Goal: Task Accomplishment & Management: Use online tool/utility

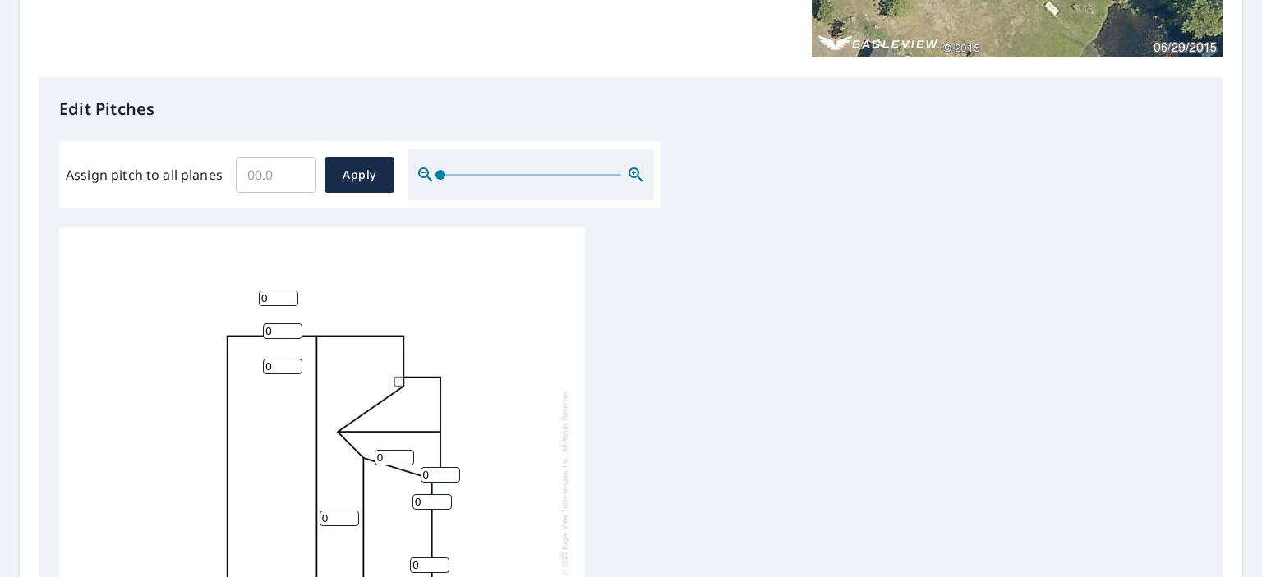
scroll to position [343, 0]
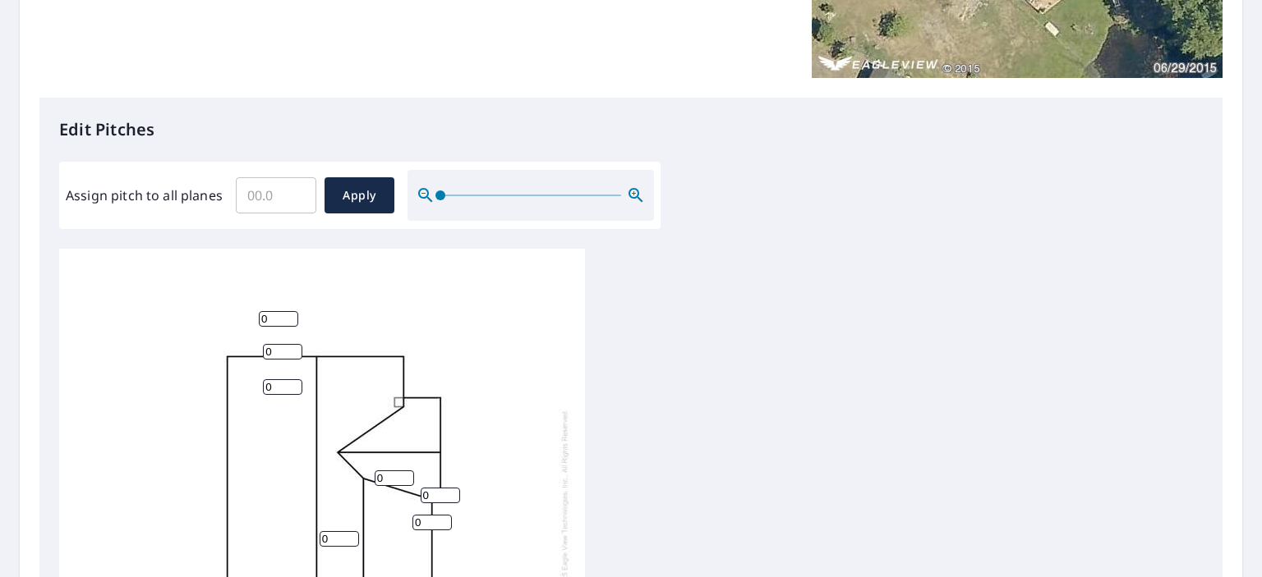
click at [1000, 279] on div "0 0 0 0 0 0 0 0" at bounding box center [630, 507] width 1143 height 516
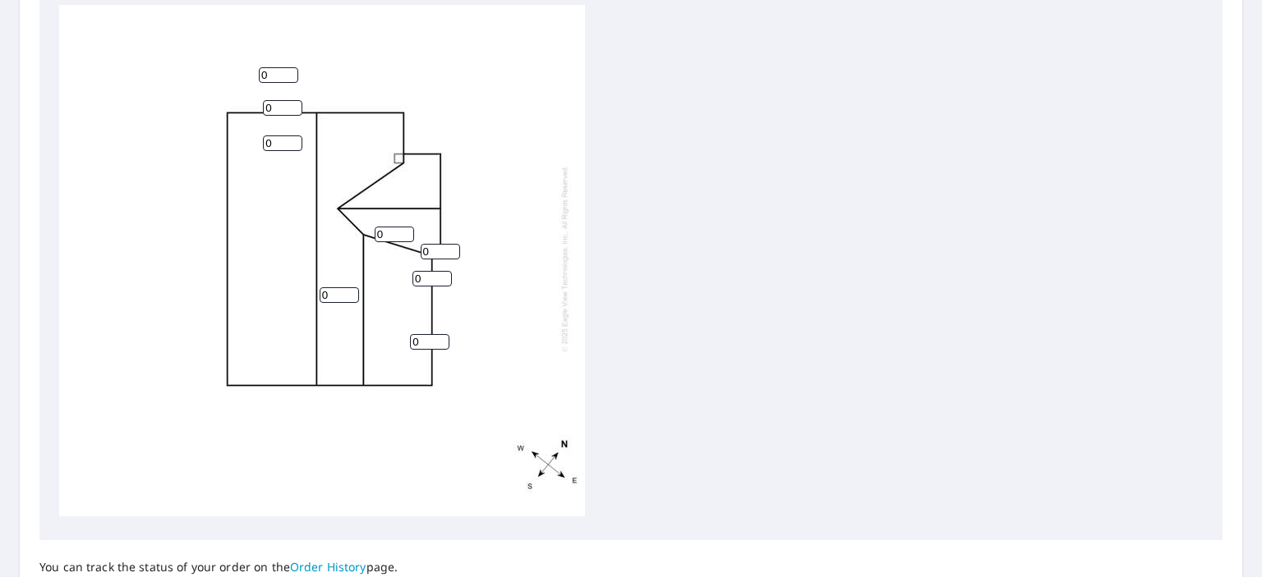
scroll to position [588, 0]
click at [280, 67] on input "0" at bounding box center [278, 75] width 39 height 16
type input "0"
type input "9"
drag, startPoint x: 277, startPoint y: 81, endPoint x: 258, endPoint y: 83, distance: 19.0
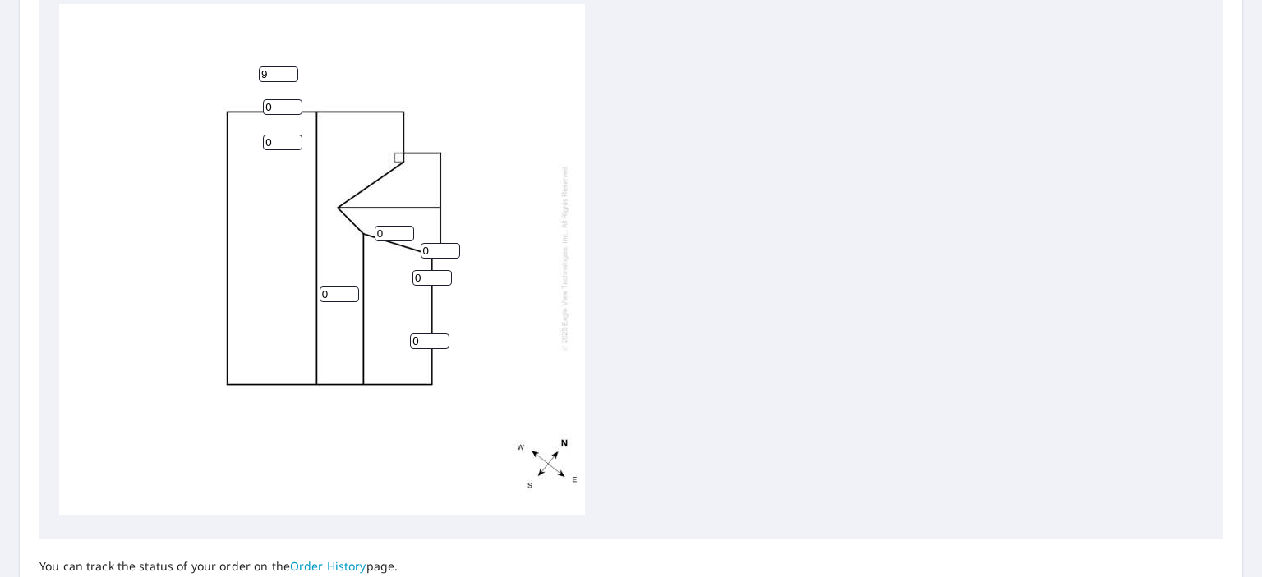
click at [258, 83] on div "0 0 0 0 0 0 0 9" at bounding box center [322, 258] width 526 height 516
type input "9"
click at [276, 135] on input "0" at bounding box center [282, 143] width 39 height 16
type input "2"
click at [1024, 269] on div "0 0 0 2 9 0 0 9" at bounding box center [630, 262] width 1143 height 516
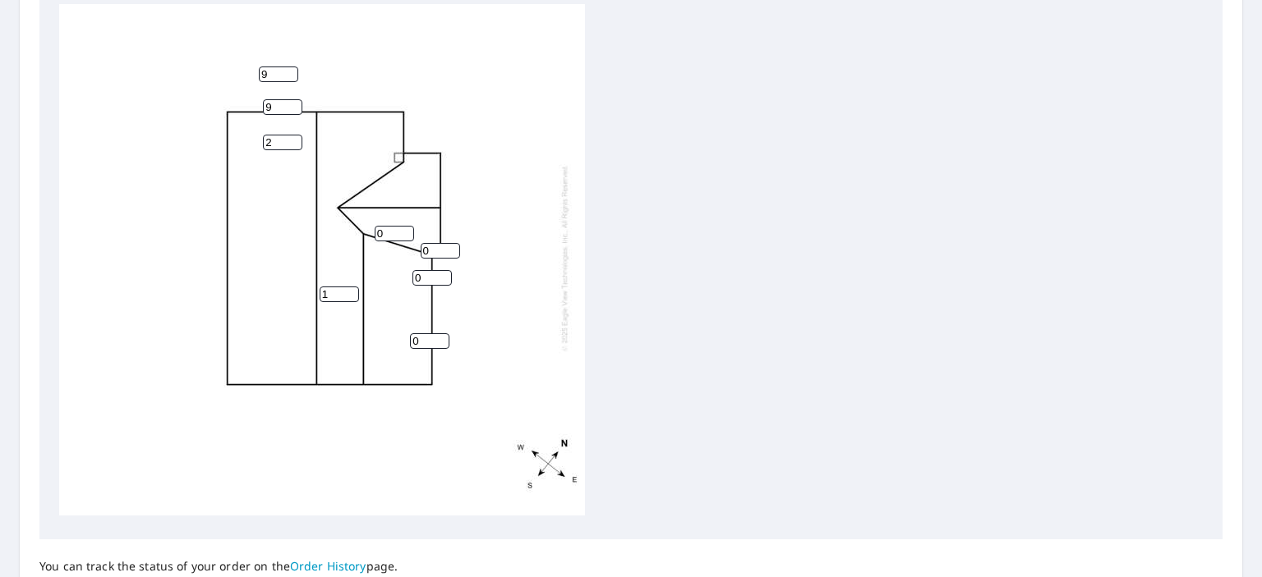
click at [348, 287] on input "1" at bounding box center [339, 295] width 39 height 16
click at [348, 287] on input "2" at bounding box center [339, 295] width 39 height 16
type input "3"
click at [348, 287] on input "3" at bounding box center [339, 295] width 39 height 16
click at [404, 226] on input "1" at bounding box center [394, 234] width 39 height 16
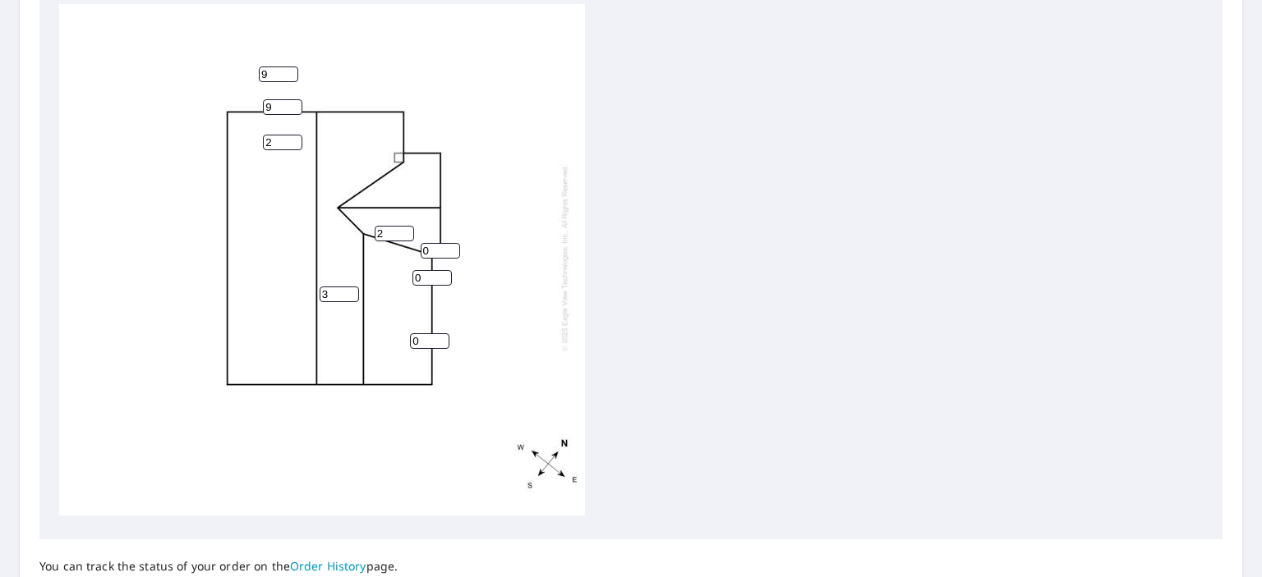
click at [404, 226] on input "2" at bounding box center [394, 234] width 39 height 16
click at [404, 226] on input "3" at bounding box center [394, 234] width 39 height 16
type input "4"
click at [404, 226] on input "4" at bounding box center [394, 234] width 39 height 16
click at [453, 243] on input "1" at bounding box center [440, 251] width 39 height 16
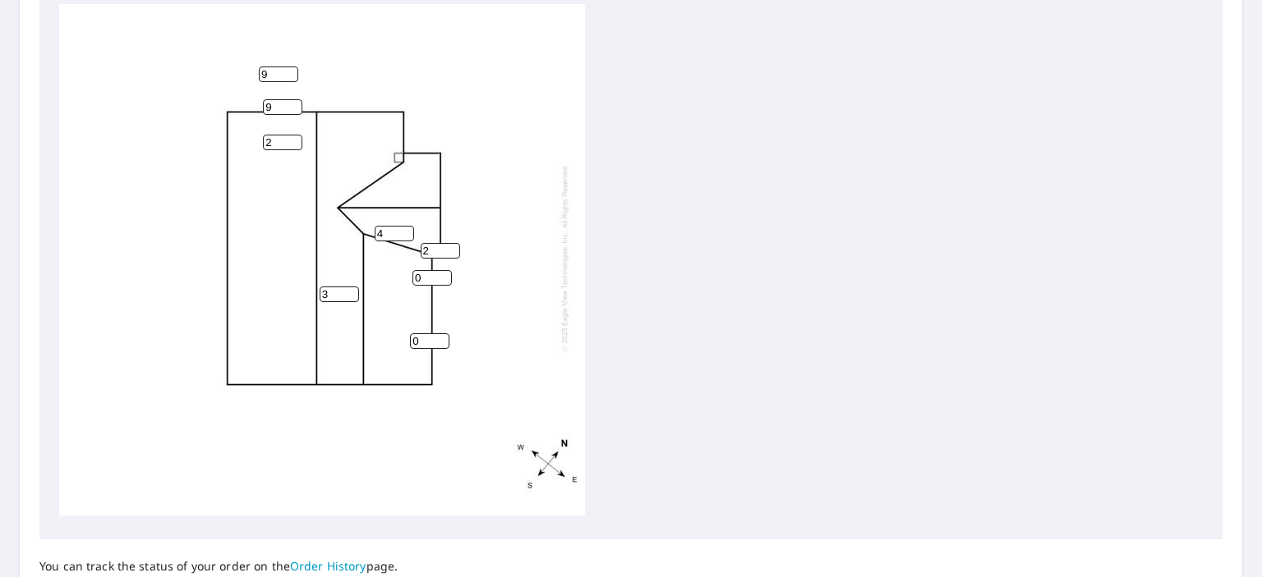
click at [453, 243] on input "2" at bounding box center [440, 251] width 39 height 16
click at [453, 243] on input "3" at bounding box center [440, 251] width 39 height 16
type input "4"
click at [453, 243] on input "4" at bounding box center [440, 251] width 39 height 16
click at [435, 270] on input "0" at bounding box center [431, 278] width 39 height 16
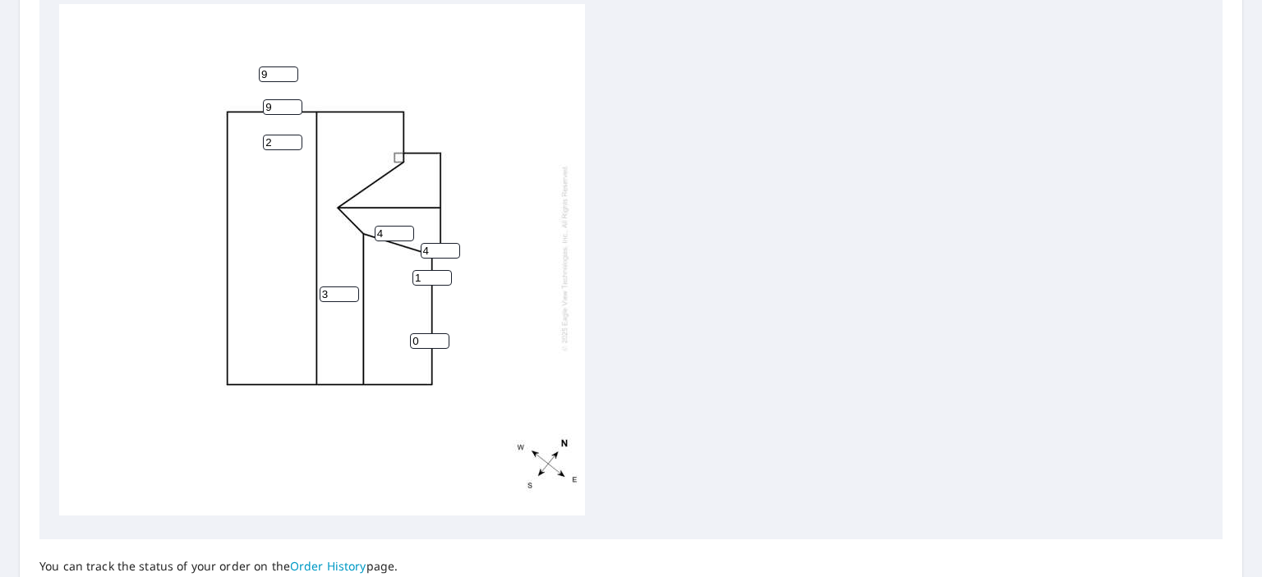
click at [447, 270] on input "1" at bounding box center [431, 278] width 39 height 16
click at [447, 270] on input "2" at bounding box center [431, 278] width 39 height 16
type input "3"
click at [447, 270] on input "3" at bounding box center [431, 278] width 39 height 16
click at [439, 333] on input "1" at bounding box center [429, 341] width 39 height 16
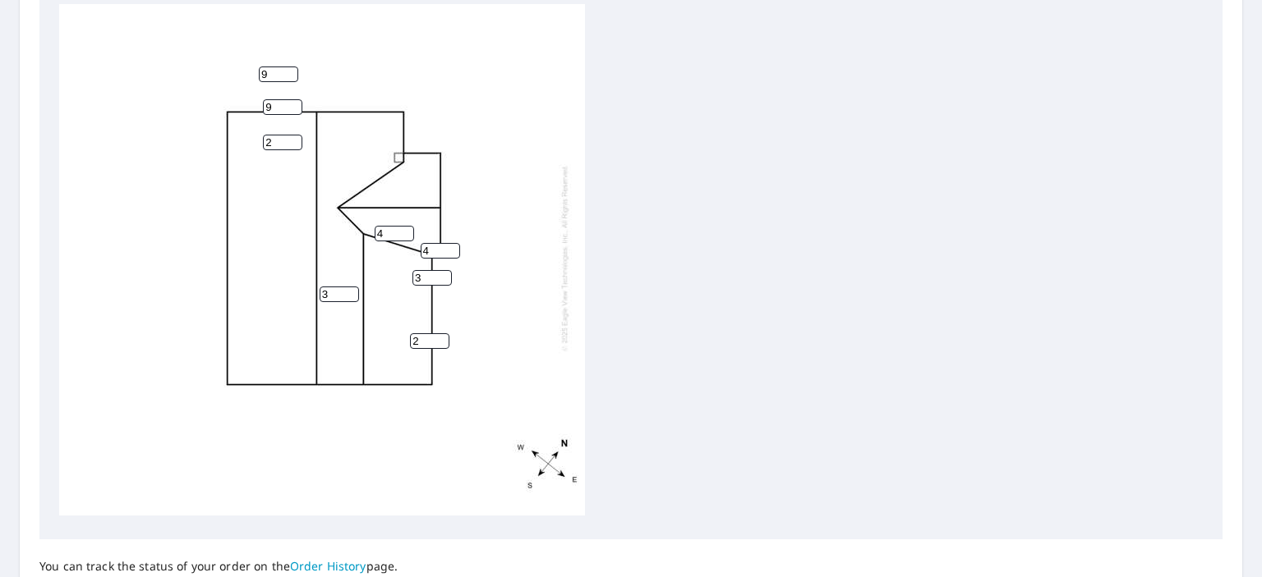
click at [439, 333] on input "2" at bounding box center [429, 341] width 39 height 16
type input "3"
click at [439, 333] on input "3" at bounding box center [429, 341] width 39 height 16
click at [682, 341] on div "3 4 3 2 9 4 3 9" at bounding box center [630, 262] width 1143 height 516
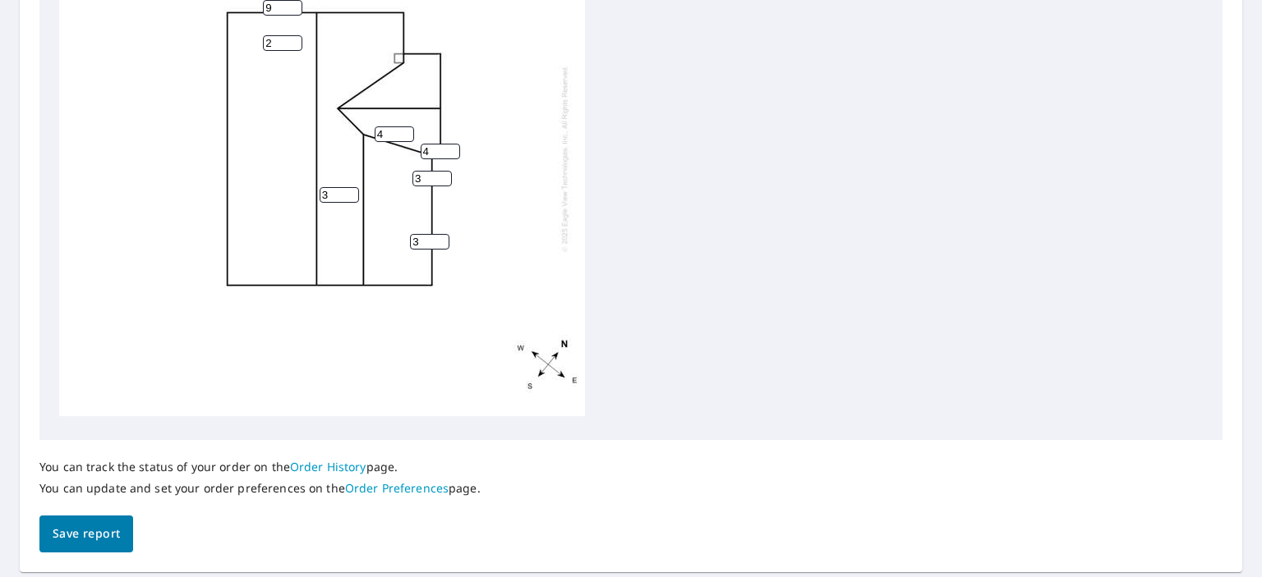
scroll to position [722, 0]
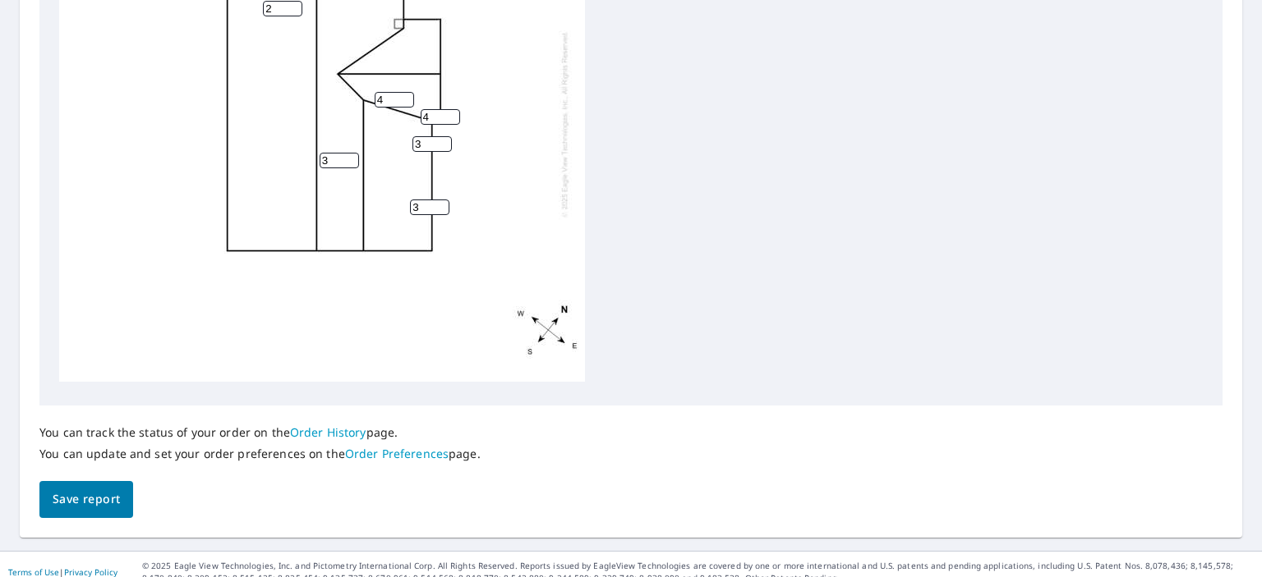
click at [81, 481] on button "Save report" at bounding box center [86, 499] width 94 height 37
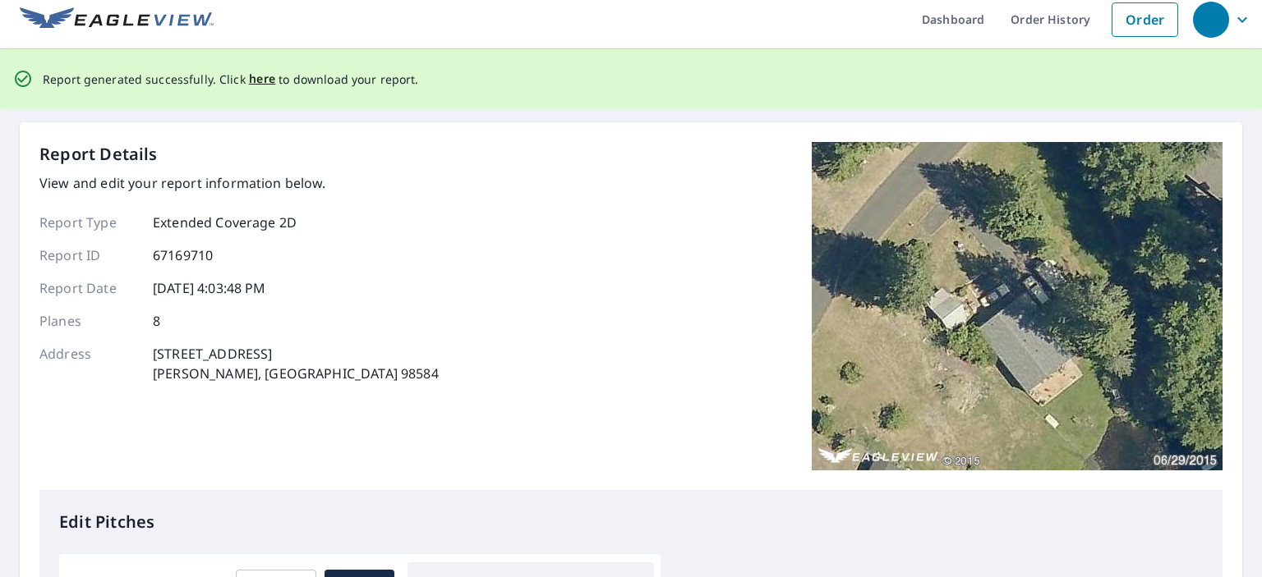
scroll to position [0, 0]
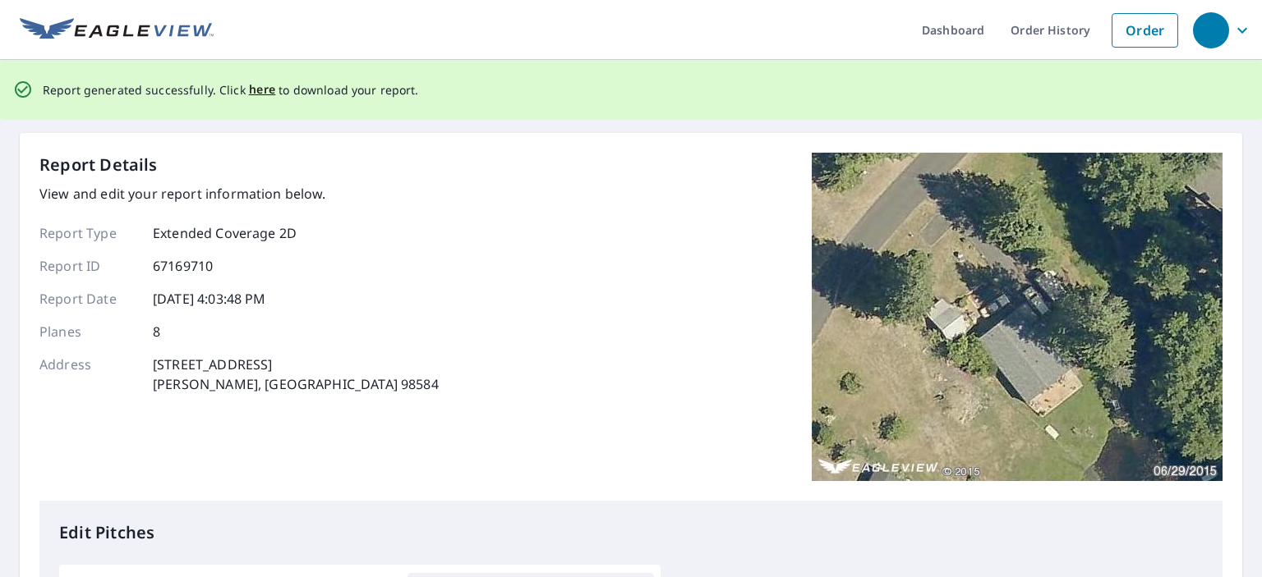
click at [254, 91] on span "here" at bounding box center [262, 90] width 27 height 21
click at [264, 90] on span "here" at bounding box center [262, 90] width 27 height 21
